Goal: Information Seeking & Learning: Get advice/opinions

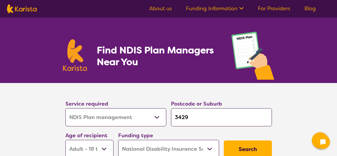
select select "NDIS Plan management"
select select "AD"
select select "NDIS"
select select "NDIS Plan management"
select select "AD"
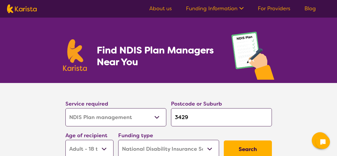
select select "NDIS"
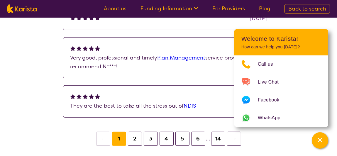
scroll to position [490, 0]
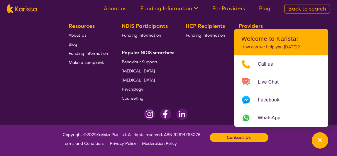
scroll to position [135, 0]
select select "by_score"
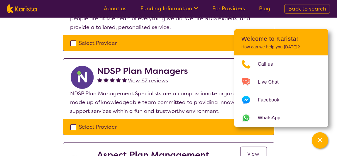
scroll to position [194, 0]
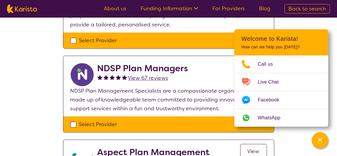
click at [144, 80] on span "View 67 reviews" at bounding box center [148, 78] width 40 height 7
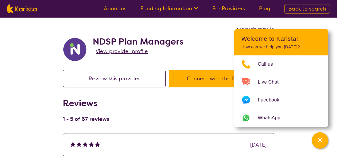
select select "by_score"
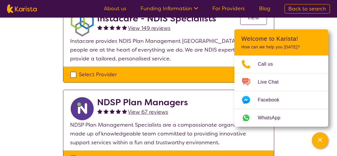
scroll to position [106, 0]
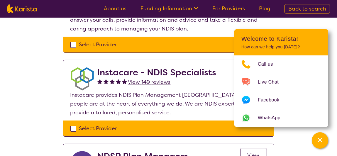
click at [142, 80] on span "View 149 reviews" at bounding box center [149, 82] width 43 height 7
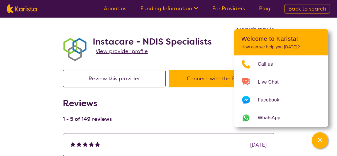
click at [120, 51] on span "View provider profile" at bounding box center [122, 51] width 52 height 7
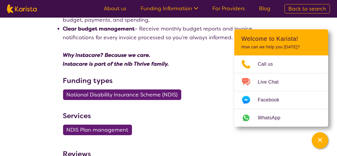
scroll to position [264, 0]
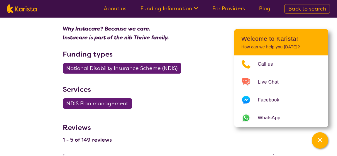
click at [116, 69] on span "National Disability Insurance Scheme (NDIS)" at bounding box center [122, 68] width 111 height 11
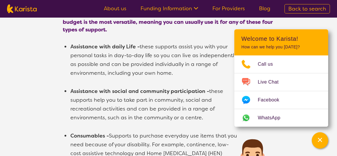
scroll to position [469, 0]
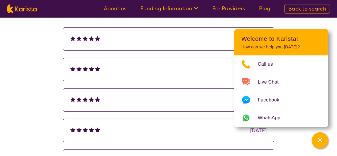
select select "by_score"
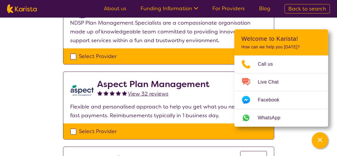
scroll to position [253, 0]
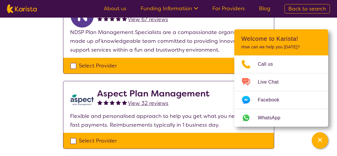
click at [140, 102] on span "View 32 reviews" at bounding box center [148, 103] width 40 height 7
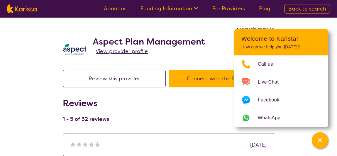
click at [197, 9] on icon at bounding box center [195, 8] width 6 height 6
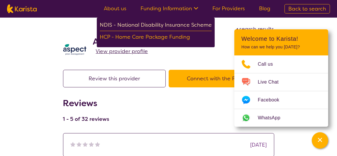
click at [170, 25] on div "NDIS - National Disability Insurance Scheme" at bounding box center [156, 26] width 112 height 11
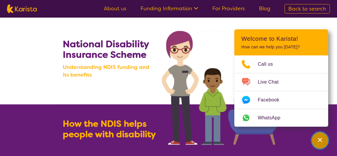
click at [322, 138] on icon "Channel Menu" at bounding box center [320, 140] width 4 height 4
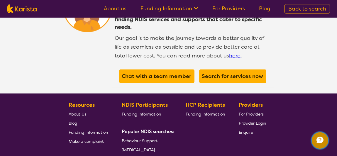
scroll to position [1144, 0]
